Goal: Check status

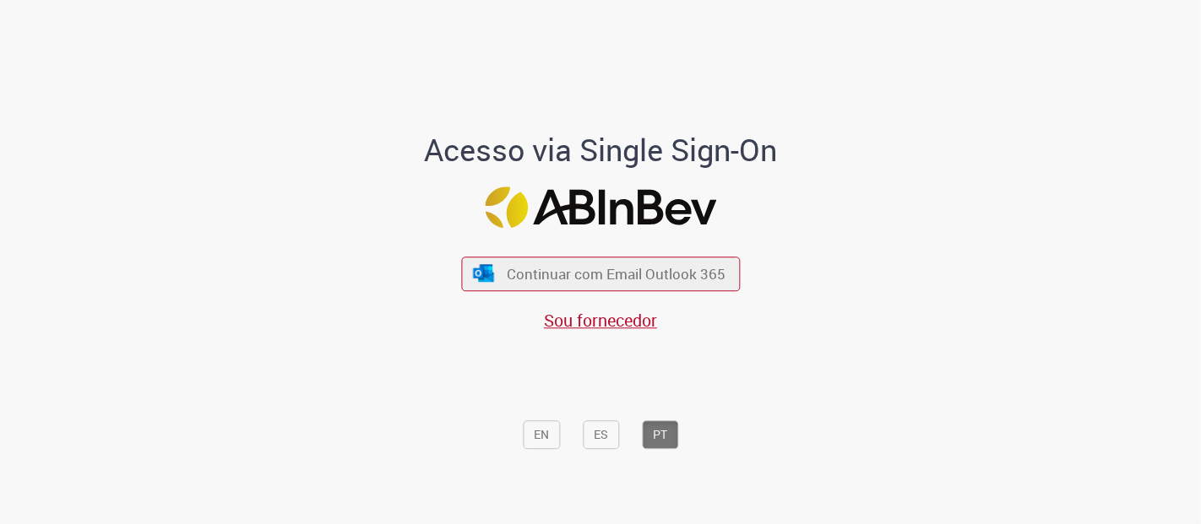
click at [494, 303] on div "Continuar com Email Outlook 365 Sou fornecedor" at bounding box center [600, 286] width 279 height 94
click at [494, 285] on button "Continuar com Email Outlook 365" at bounding box center [601, 274] width 285 height 35
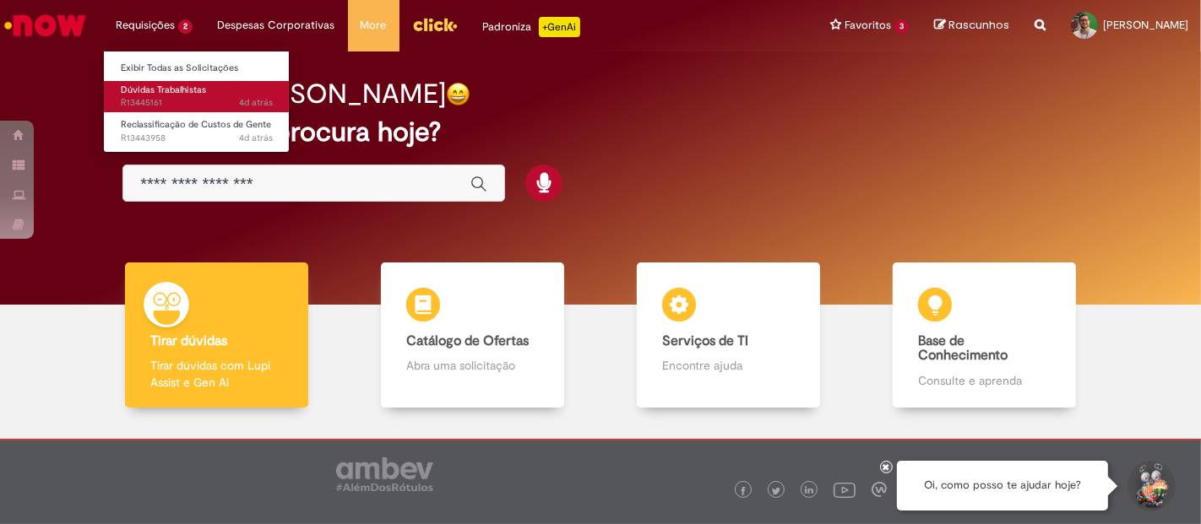
click at [178, 101] on span "4d atrás 4 dias atrás R13445161" at bounding box center [197, 103] width 152 height 14
click at [169, 98] on span "4d atrás 4 dias atrás R13445161" at bounding box center [197, 103] width 152 height 14
